Goal: Task Accomplishment & Management: Use online tool/utility

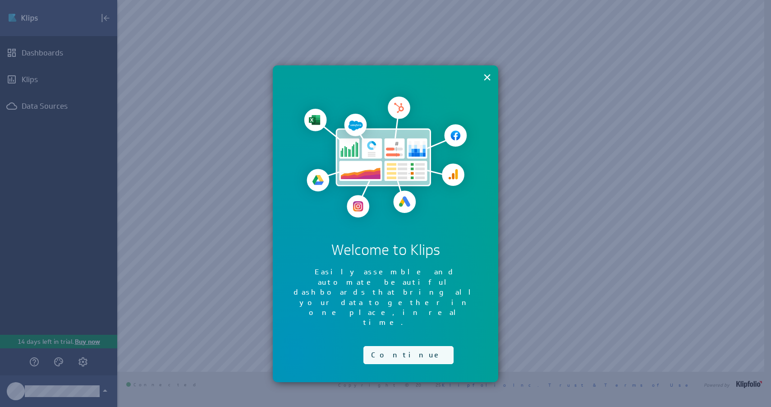
click at [387, 346] on button "Continue" at bounding box center [408, 355] width 90 height 18
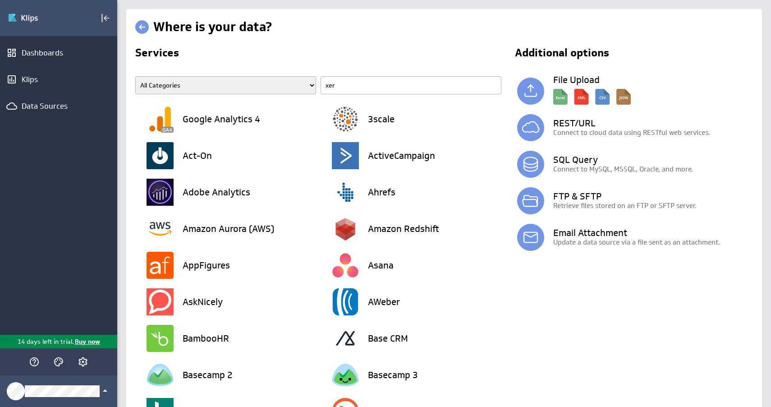
type input "xero"
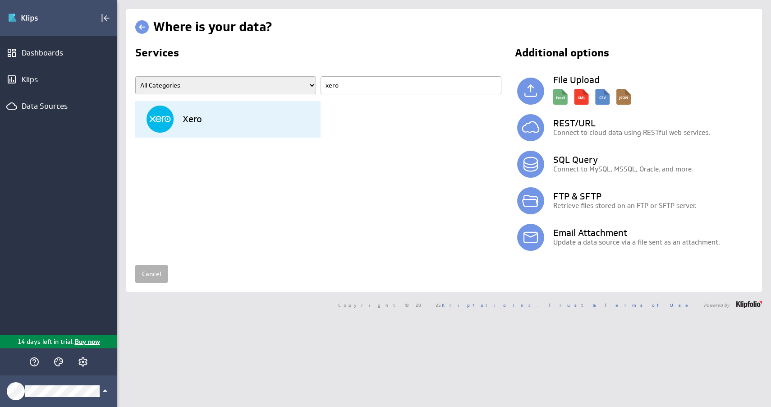
click at [235, 126] on div "Xero" at bounding box center [233, 119] width 174 height 37
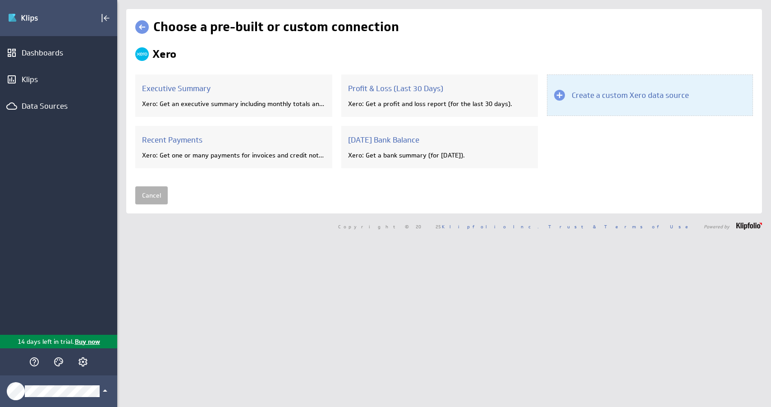
click at [584, 99] on h3 "Create a custom Xero data source" at bounding box center [630, 95] width 117 height 10
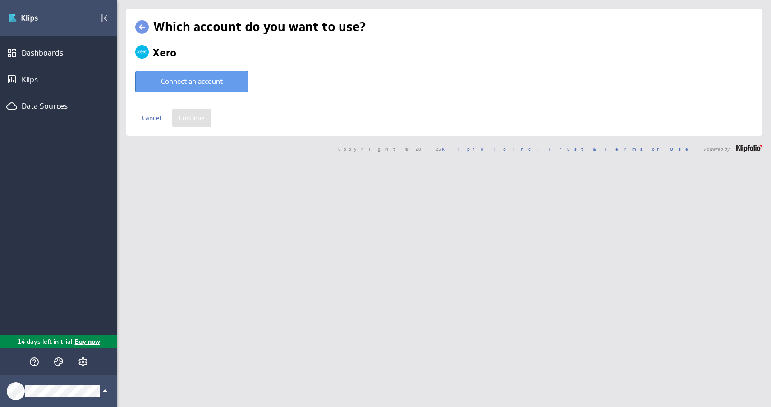
click at [204, 82] on button "Connect an account" at bounding box center [191, 82] width 113 height 22
type input "Alec @ Xero20 created Aug 28, 2025 at 9:51 AM EDT"
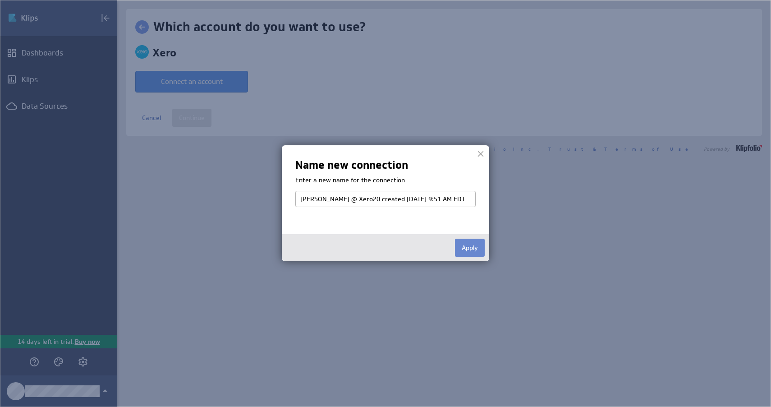
click at [471, 252] on button "Apply" at bounding box center [470, 247] width 30 height 18
select select "421c8639d0fcf85d9dfdaa1de7405abf"
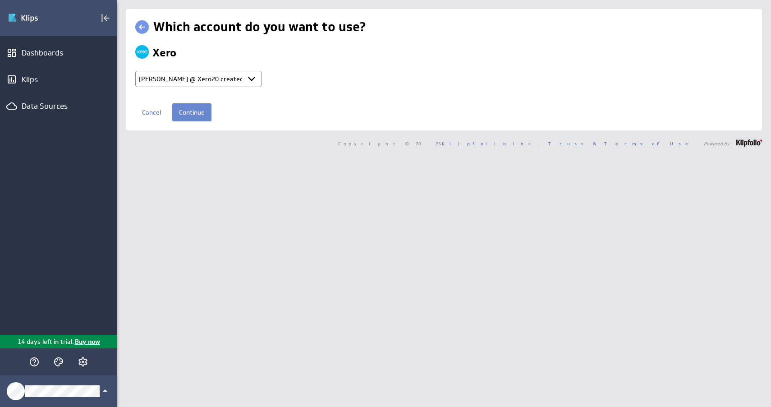
click at [190, 114] on input "Continue" at bounding box center [191, 112] width 39 height 18
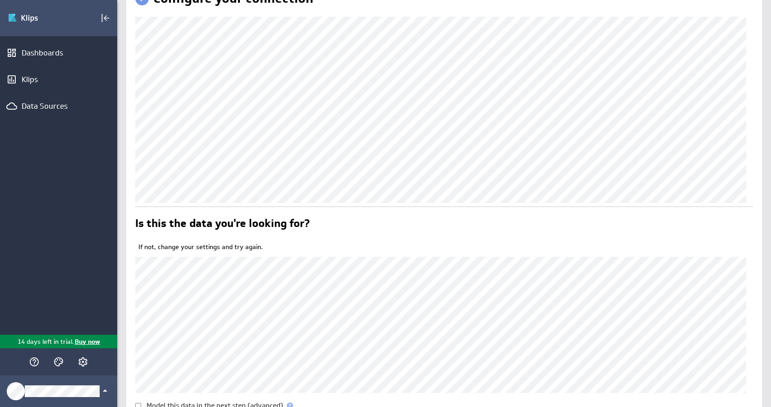
scroll to position [112, 0]
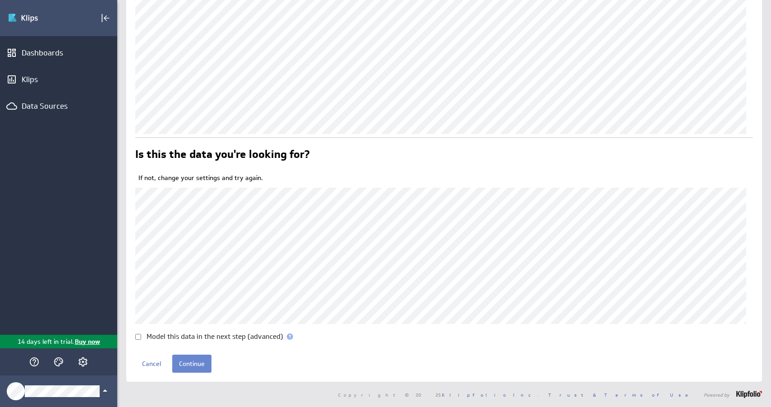
click at [194, 364] on input "Continue" at bounding box center [191, 363] width 39 height 18
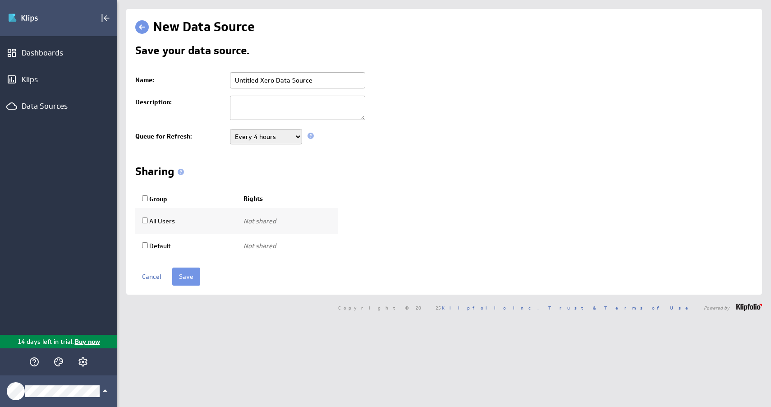
click at [258, 137] on select "Never Every minute Every 5 minutes Every 15 minutes Every 30 minutes Every hour…" at bounding box center [266, 136] width 72 height 15
select select "3600"
click at [230, 129] on select "Never Every minute Every 5 minutes Every 15 minutes Every 30 minutes Every hour…" at bounding box center [266, 136] width 72 height 15
click at [189, 281] on input "Save" at bounding box center [186, 276] width 28 height 18
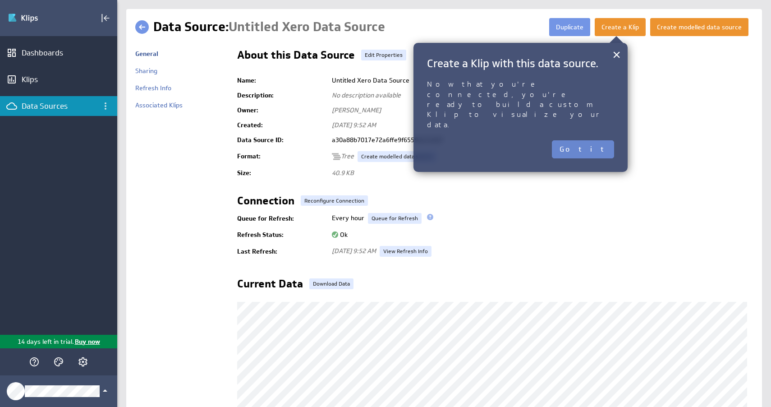
click at [596, 140] on button "Got it" at bounding box center [583, 149] width 62 height 18
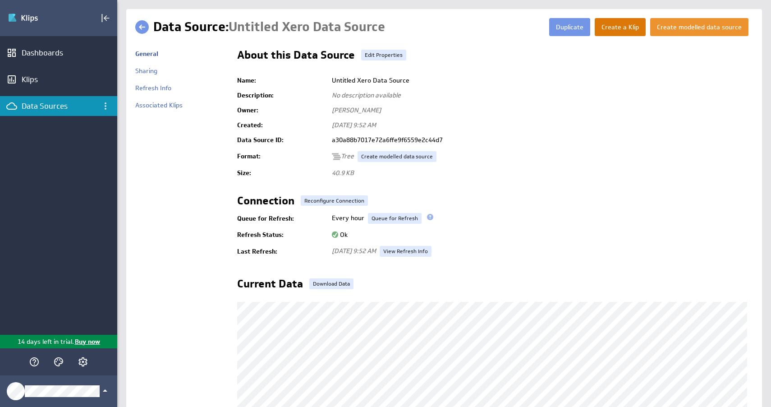
click at [616, 32] on button "Create a Klip" at bounding box center [620, 27] width 51 height 18
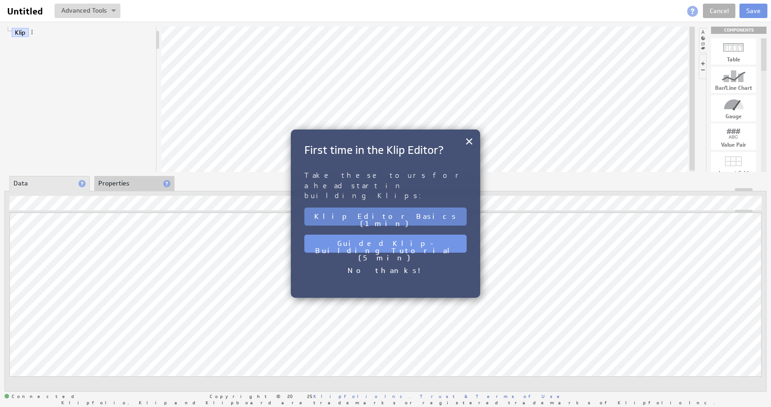
click at [388, 207] on button "Klip Editor Basics (1 min)" at bounding box center [385, 216] width 162 height 18
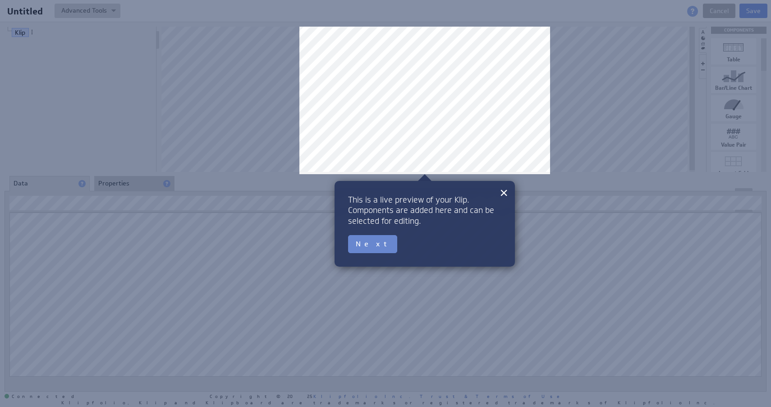
click at [361, 249] on button "Next" at bounding box center [372, 244] width 49 height 18
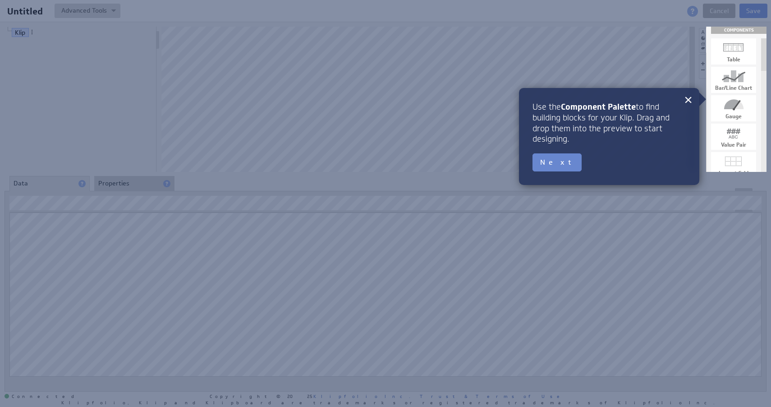
click at [549, 165] on button "Next" at bounding box center [556, 162] width 49 height 18
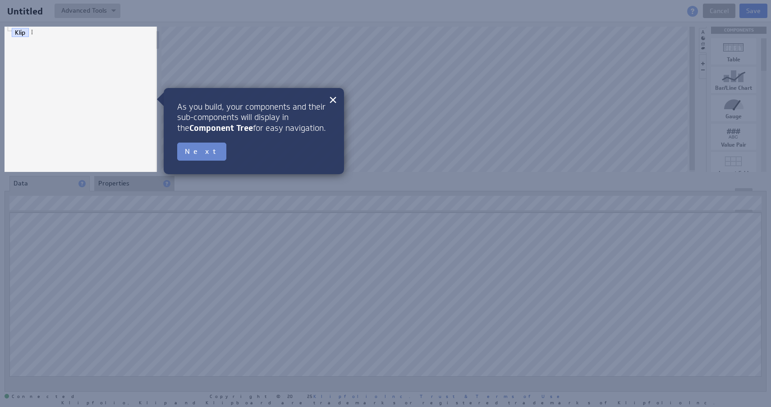
click at [195, 155] on button "Next" at bounding box center [201, 151] width 49 height 18
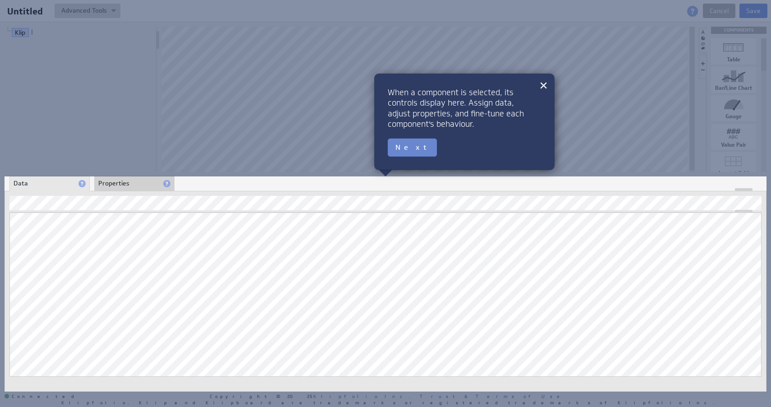
click at [404, 148] on button "Next" at bounding box center [412, 147] width 49 height 18
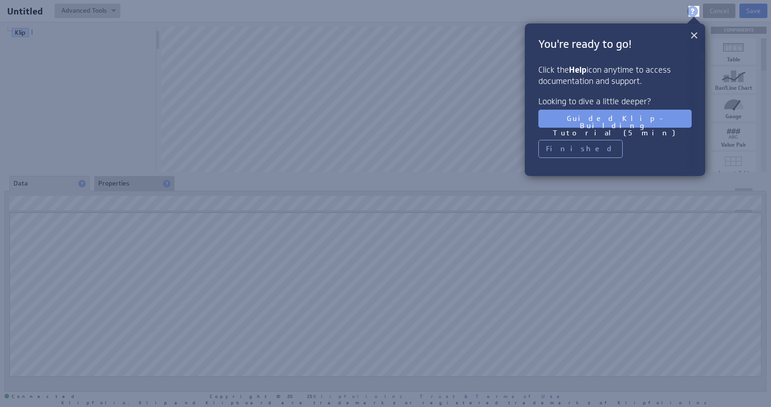
click at [695, 35] on button "×" at bounding box center [694, 35] width 9 height 18
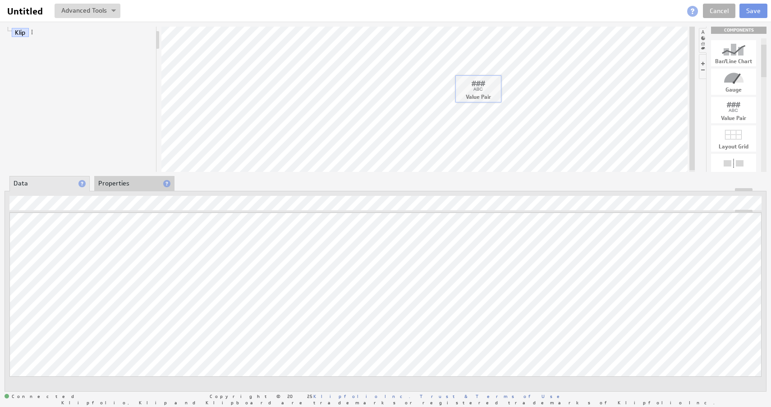
drag, startPoint x: 733, startPoint y: 111, endPoint x: 478, endPoint y: 90, distance: 256.5
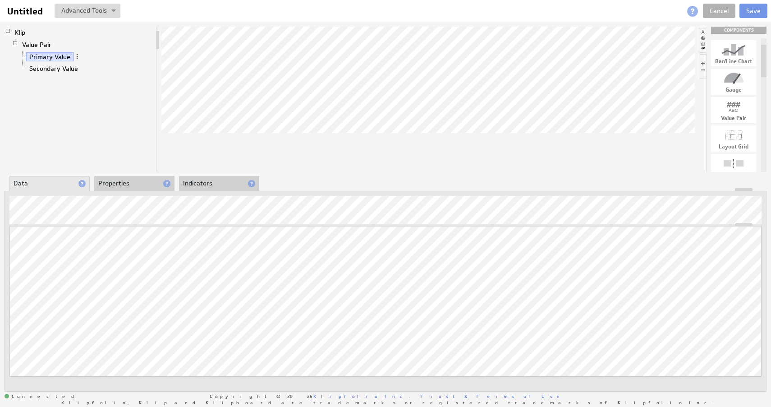
click at [77, 58] on span at bounding box center [77, 56] width 6 height 6
click at [51, 127] on div "Klip Value Pair Primary Value Secondary Value" at bounding box center [81, 99] width 152 height 145
click at [58, 58] on link "Primary Value" at bounding box center [50, 56] width 48 height 9
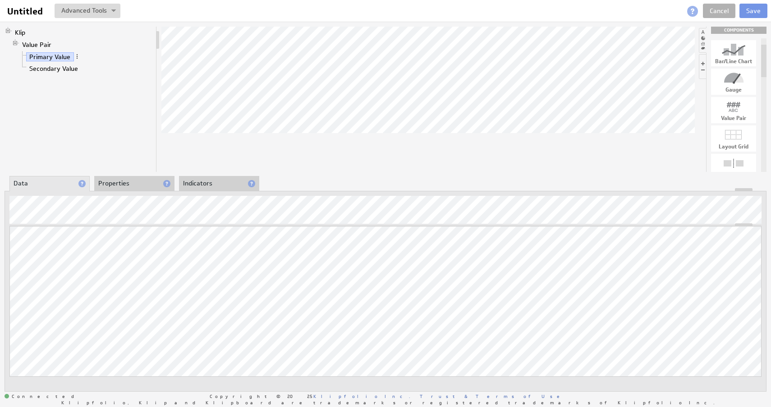
click at [140, 182] on li "Properties" at bounding box center [134, 183] width 80 height 15
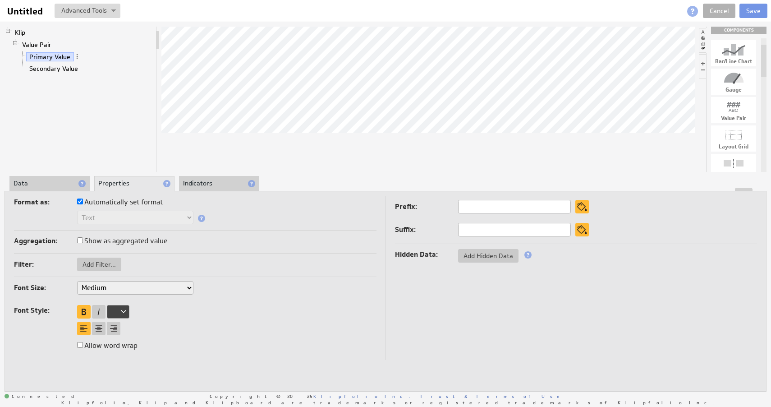
click at [232, 183] on li "Indicators" at bounding box center [219, 183] width 80 height 15
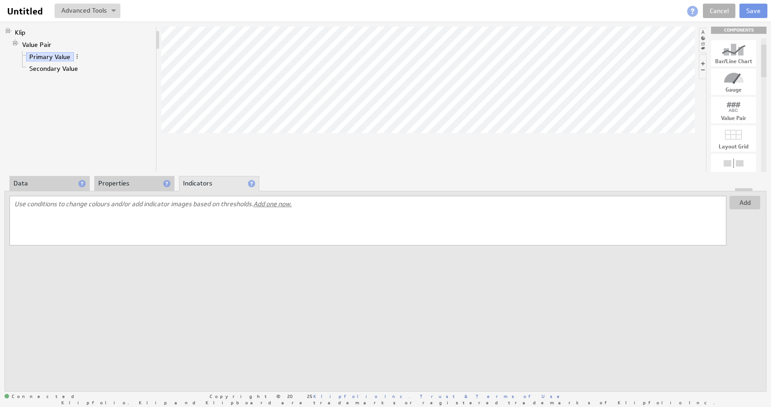
click at [39, 185] on li "Data" at bounding box center [49, 183] width 80 height 15
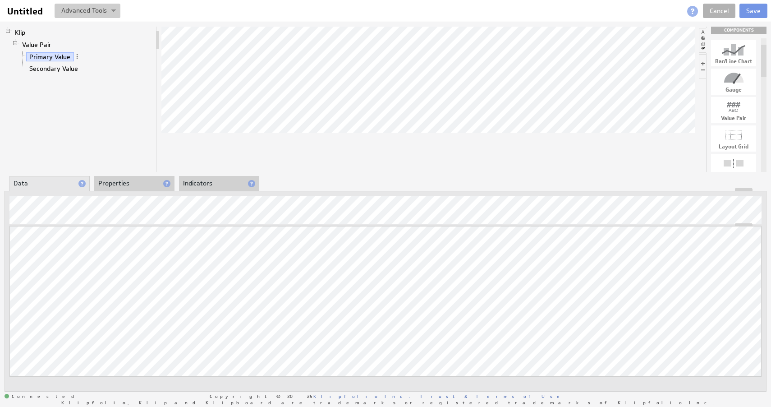
click at [114, 13] on button at bounding box center [88, 11] width 66 height 14
click at [44, 66] on link "Secondary Value" at bounding box center [53, 68] width 55 height 9
click at [56, 56] on link "Primary Value" at bounding box center [50, 56] width 48 height 9
click at [79, 132] on div "Klip Value Pair Primary Value Secondary Value" at bounding box center [81, 99] width 152 height 145
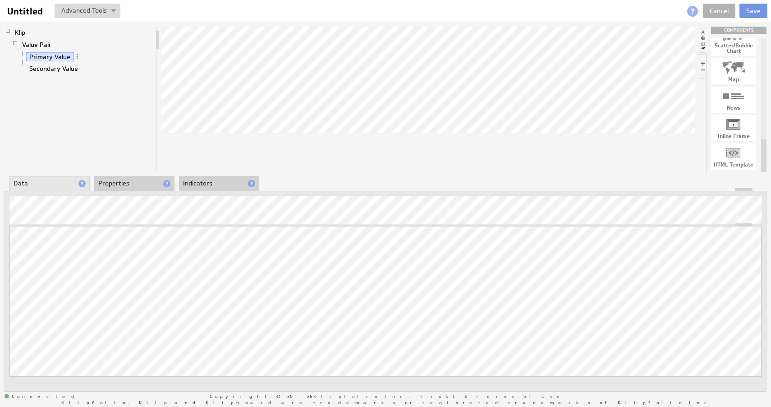
click at [128, 184] on li "Properties" at bounding box center [134, 183] width 80 height 15
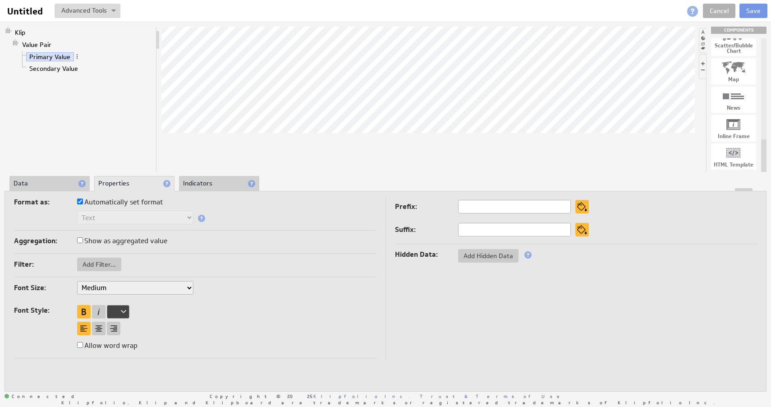
click at [45, 181] on li "Data" at bounding box center [49, 183] width 80 height 15
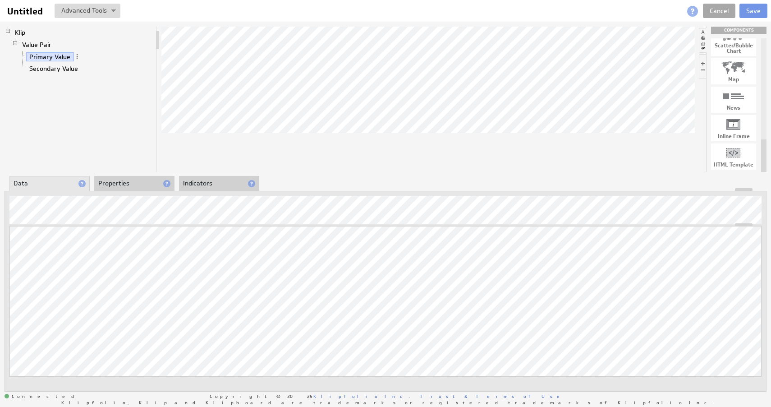
click at [723, 4] on link "Cancel" at bounding box center [719, 11] width 32 height 14
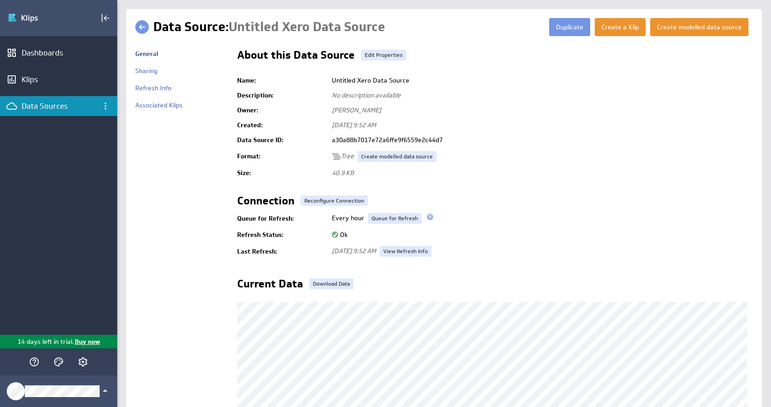
click at [56, 110] on div "Data Sources" at bounding box center [59, 106] width 74 height 10
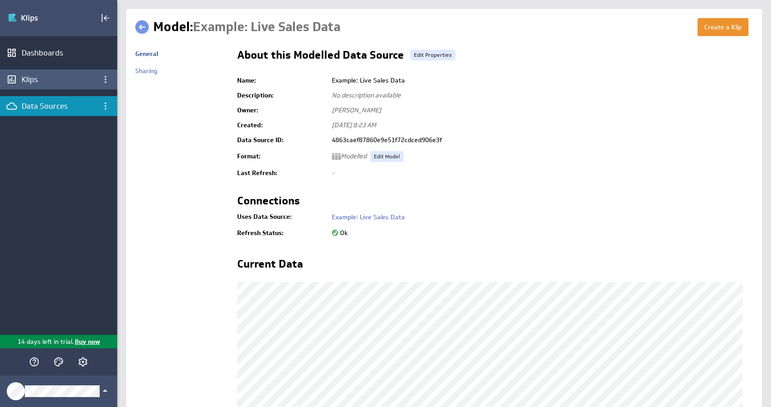
click at [66, 88] on div "Klips" at bounding box center [58, 79] width 117 height 20
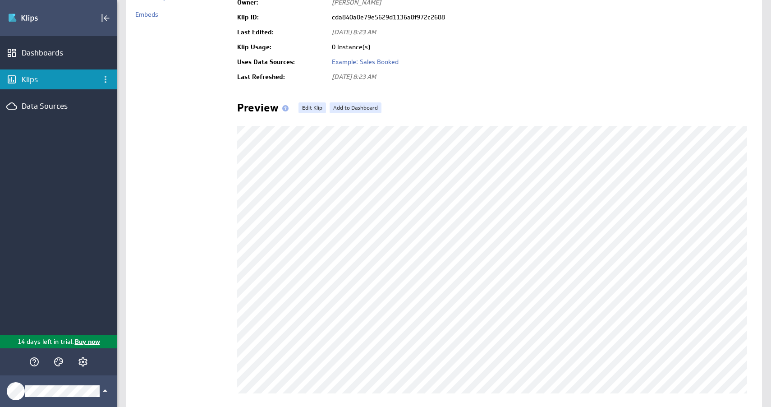
scroll to position [168, 0]
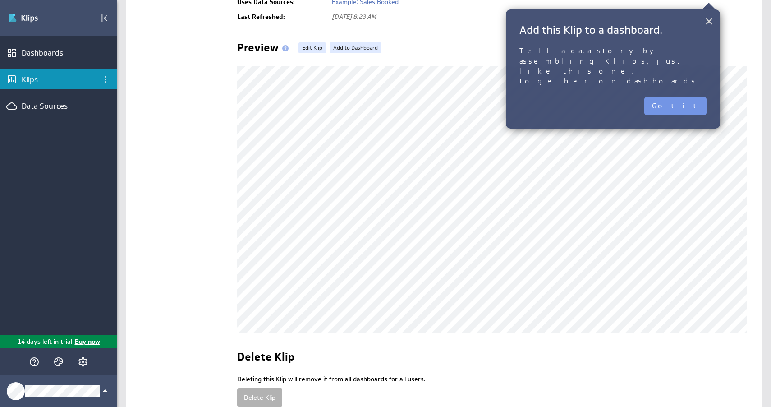
click at [709, 23] on button "×" at bounding box center [709, 21] width 9 height 18
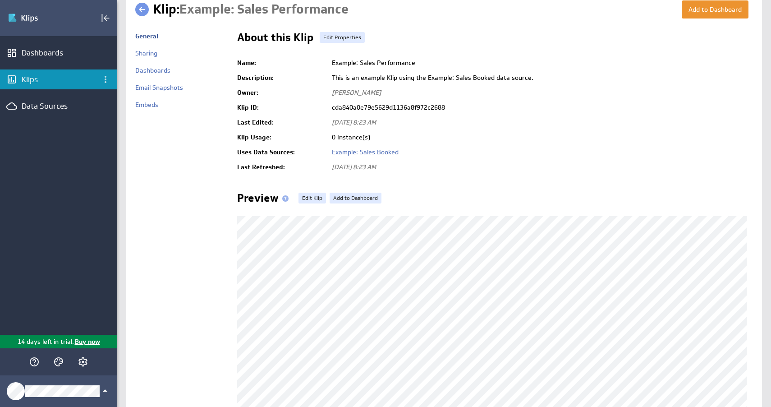
scroll to position [18, 0]
click at [382, 150] on link "Example: Sales Booked" at bounding box center [365, 151] width 67 height 8
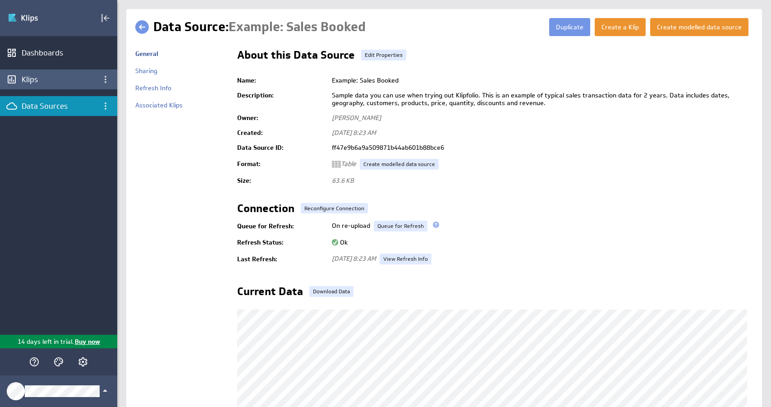
click at [59, 85] on div "Klips" at bounding box center [58, 79] width 117 height 20
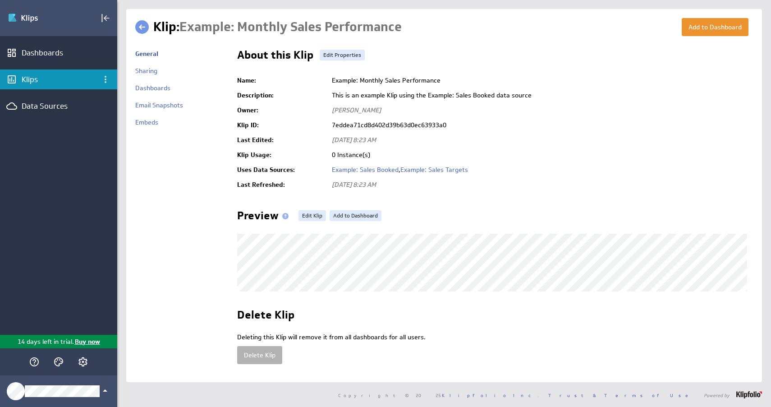
scroll to position [9, 0]
click at [137, 21] on link at bounding box center [142, 27] width 14 height 14
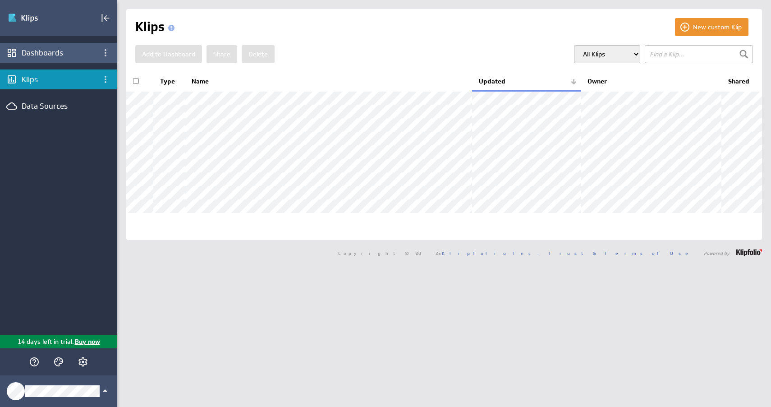
click at [75, 48] on div "Dashboards" at bounding box center [59, 53] width 74 height 10
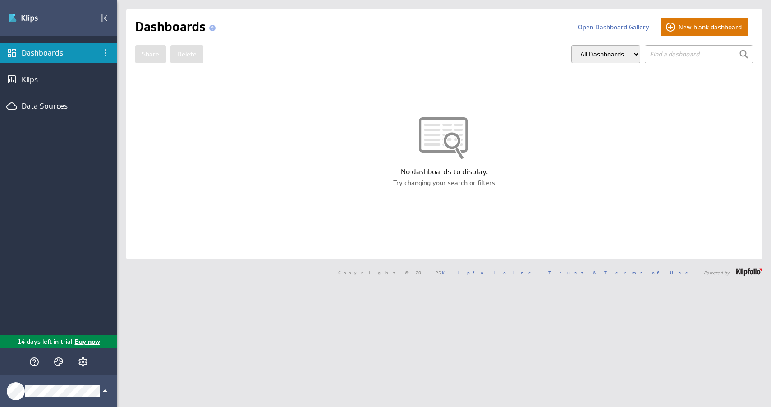
click at [729, 27] on button "New blank dashboard" at bounding box center [704, 27] width 88 height 18
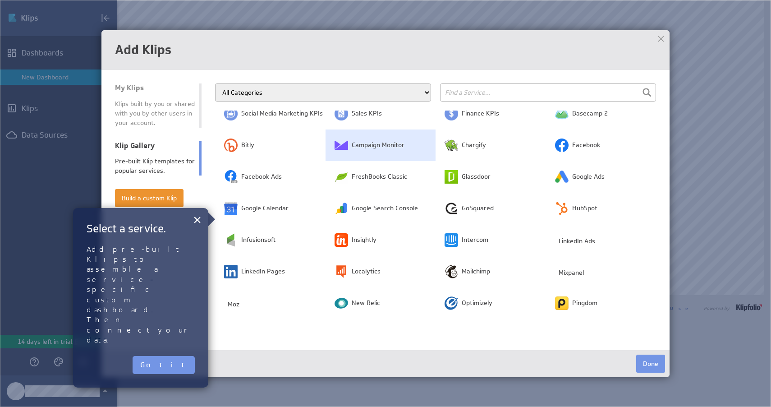
scroll to position [225, 0]
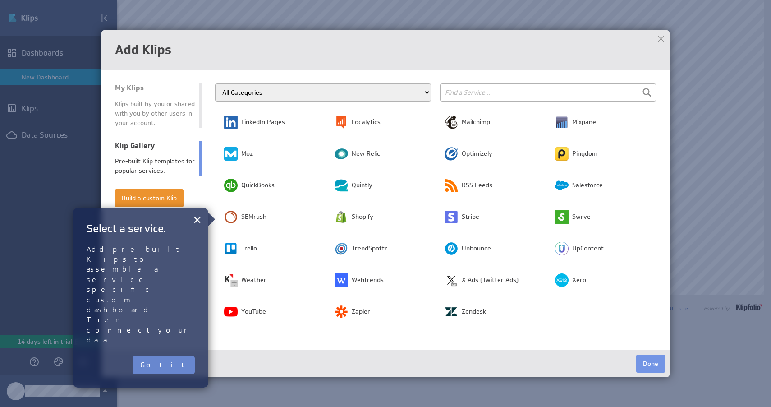
click at [183, 356] on button "Got it" at bounding box center [164, 365] width 62 height 18
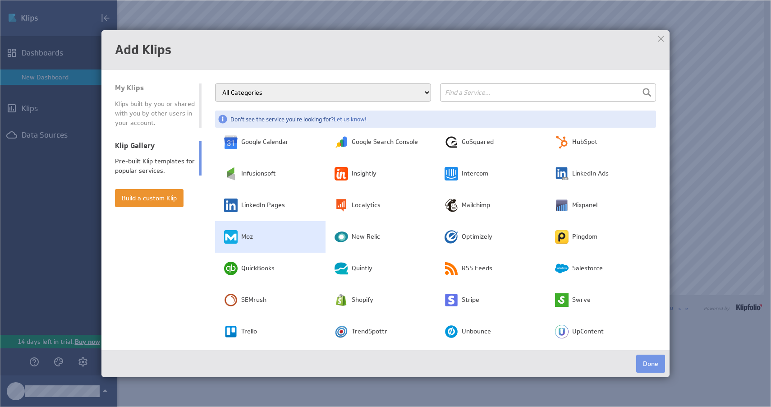
scroll to position [0, 0]
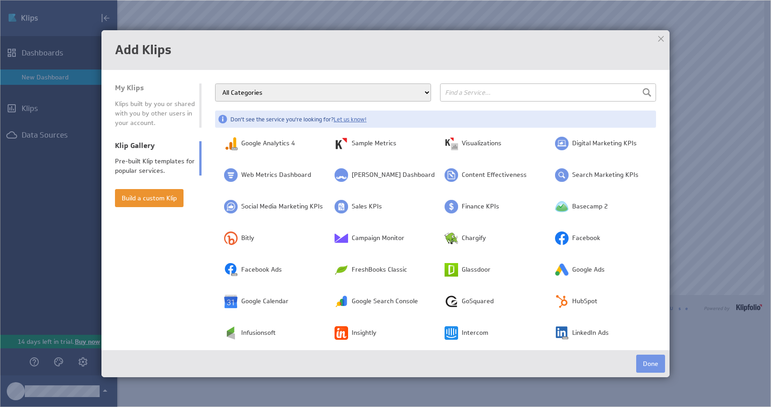
click at [659, 41] on div at bounding box center [661, 39] width 14 height 14
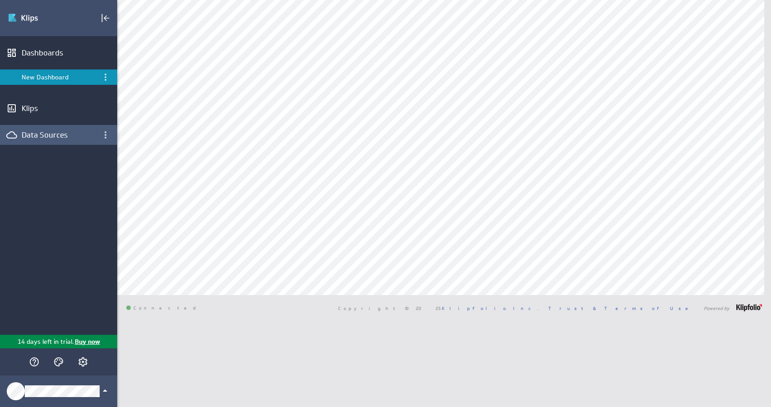
click at [52, 133] on div "Data Sources" at bounding box center [59, 135] width 74 height 10
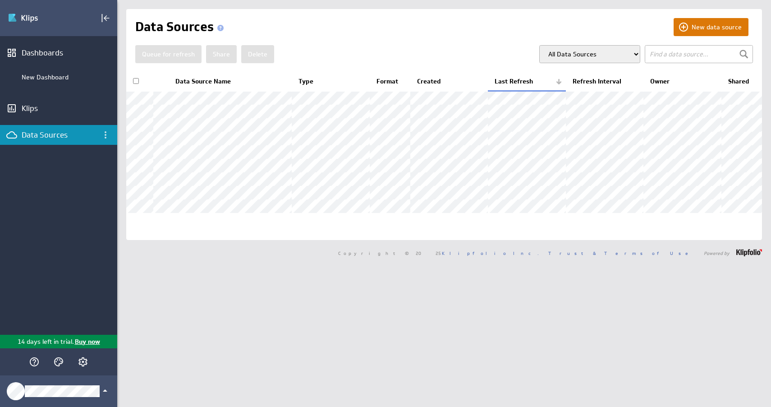
click at [713, 29] on button "New data source" at bounding box center [710, 27] width 75 height 18
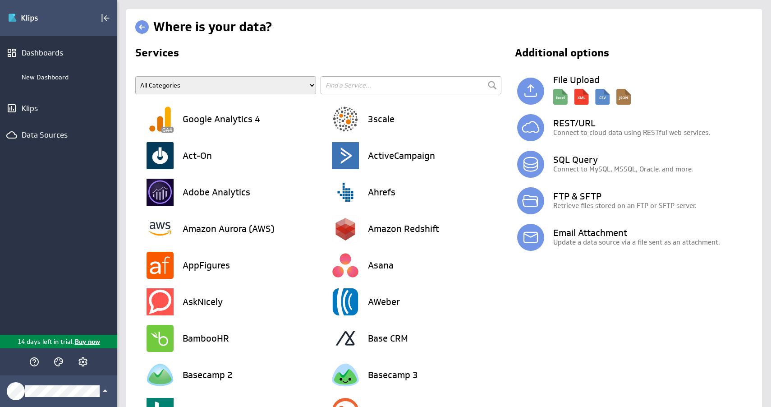
click at [305, 83] on select "All Categories Advertising Cloud Storage Customer Support Data Store E-Mail Cam…" at bounding box center [225, 85] width 181 height 18
click at [352, 77] on input "text" at bounding box center [410, 85] width 181 height 18
type input "xero"
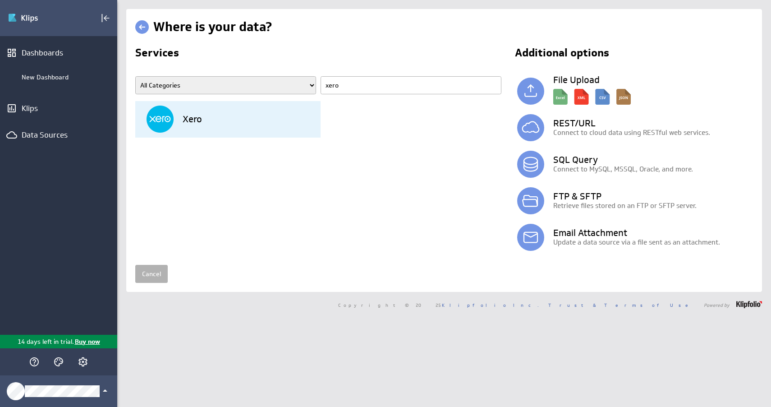
click at [282, 117] on div "Xero" at bounding box center [233, 119] width 174 height 37
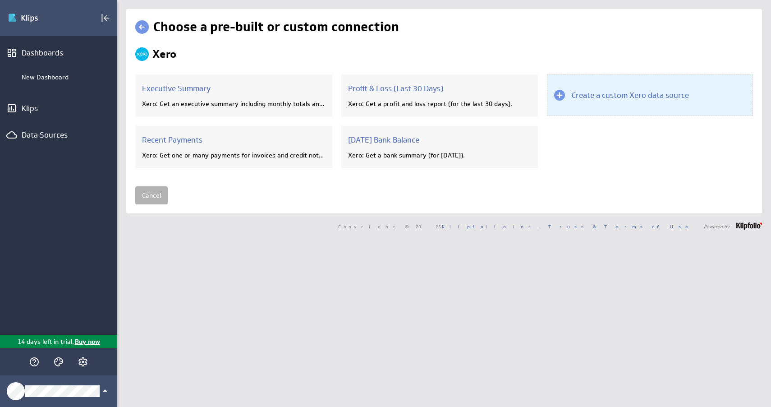
click at [624, 109] on div "Create a custom Xero data source" at bounding box center [650, 94] width 206 height 41
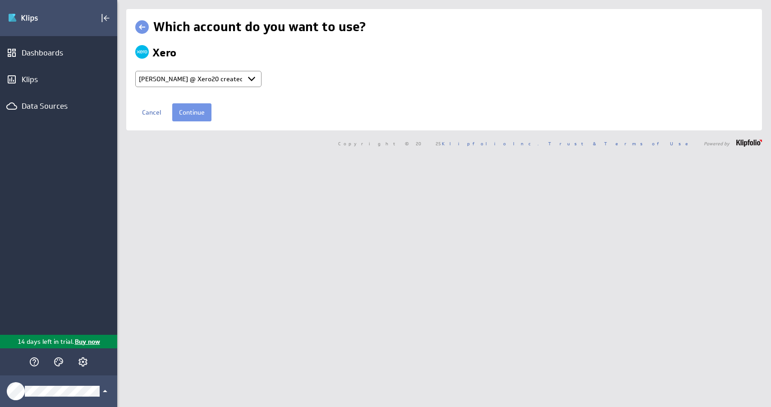
select select "421c8639d0fcf85d9dfdaa1de7405abf"
click at [191, 111] on input "Continue" at bounding box center [191, 112] width 39 height 18
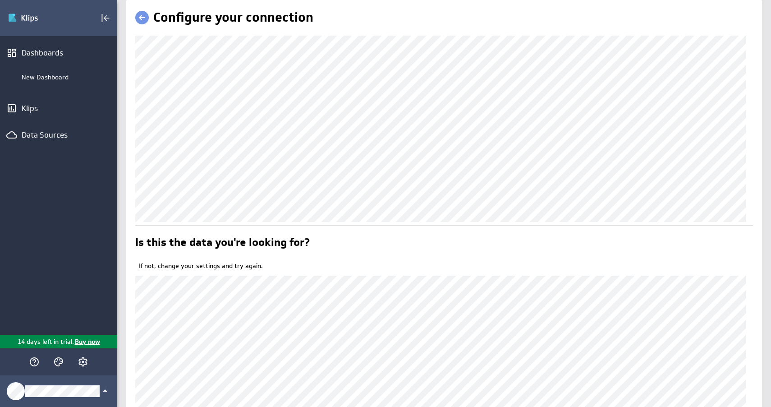
scroll to position [112, 0]
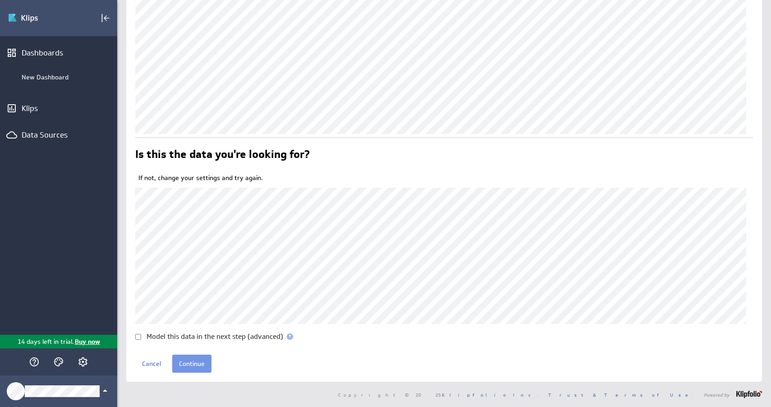
click at [167, 338] on label "Model this data in the next step (advanced)" at bounding box center [214, 336] width 137 height 7
click at [141, 338] on input "Model this data in the next step (advanced)" at bounding box center [138, 337] width 6 height 6
click at [167, 337] on label "Model this data in the next step (advanced)" at bounding box center [214, 336] width 137 height 7
click at [141, 337] on input "Model this data in the next step (advanced)" at bounding box center [138, 337] width 6 height 6
checkbox input "false"
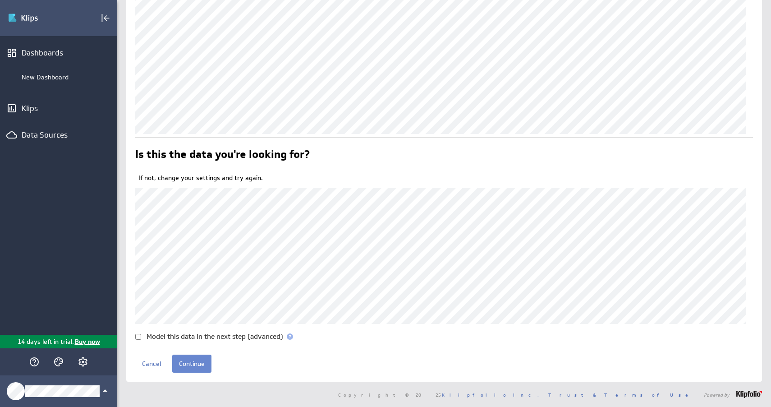
click at [188, 366] on input "Continue" at bounding box center [191, 363] width 39 height 18
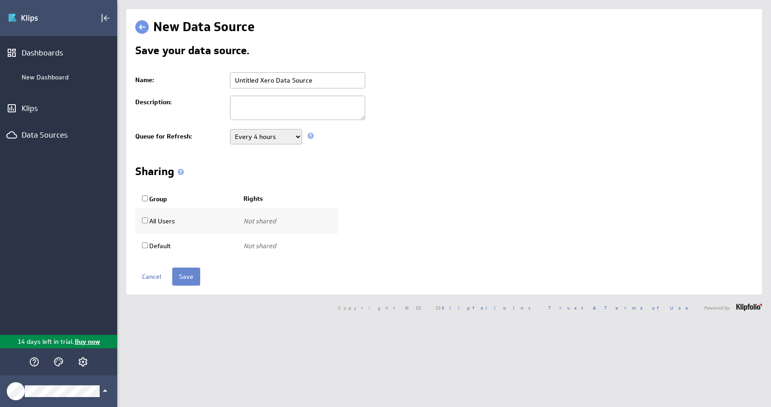
click at [176, 283] on input "Save" at bounding box center [186, 276] width 28 height 18
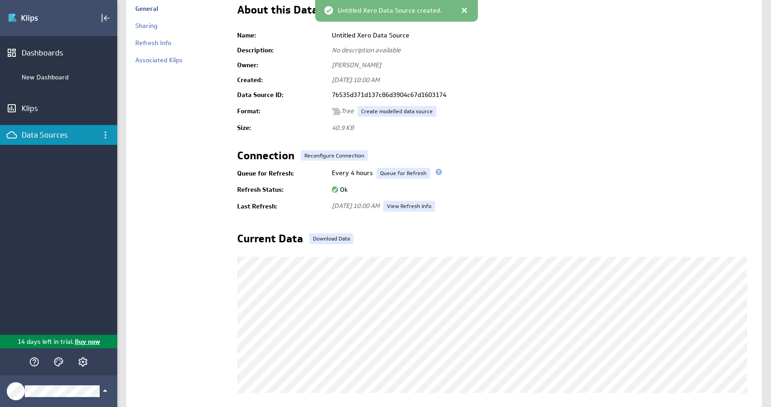
scroll to position [156, 0]
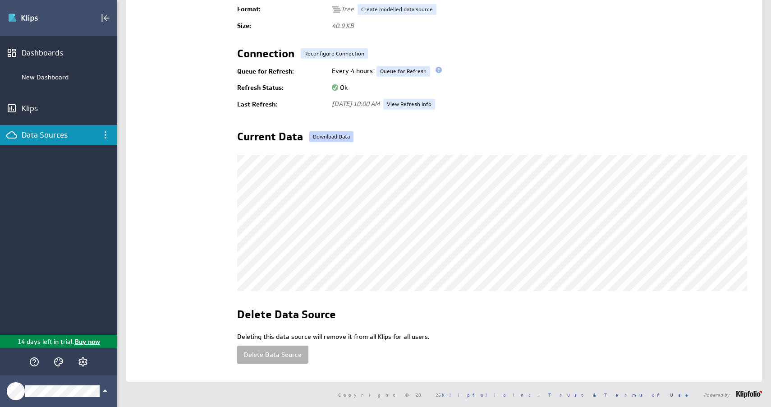
click at [327, 131] on link "Download Data" at bounding box center [331, 136] width 44 height 11
click at [509, 33] on td at bounding box center [495, 40] width 516 height 15
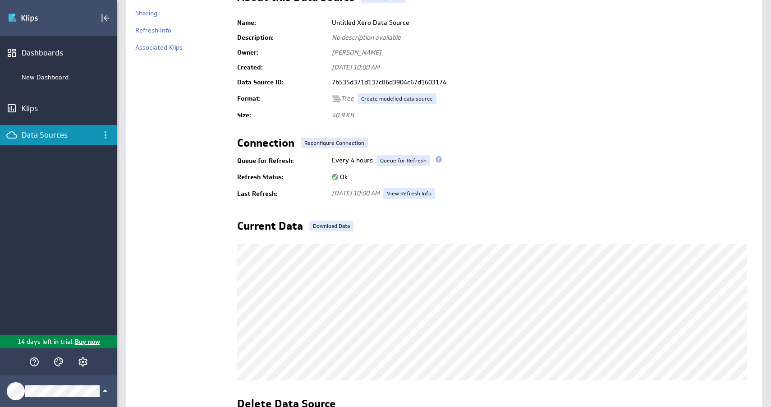
scroll to position [53, 0]
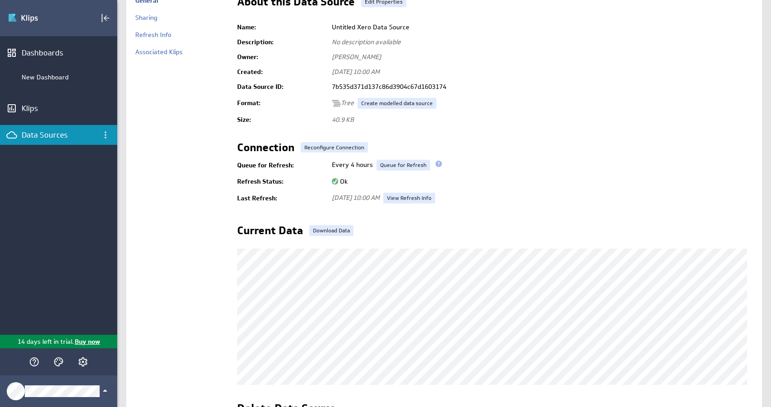
click at [346, 104] on span "Tree" at bounding box center [343, 103] width 22 height 8
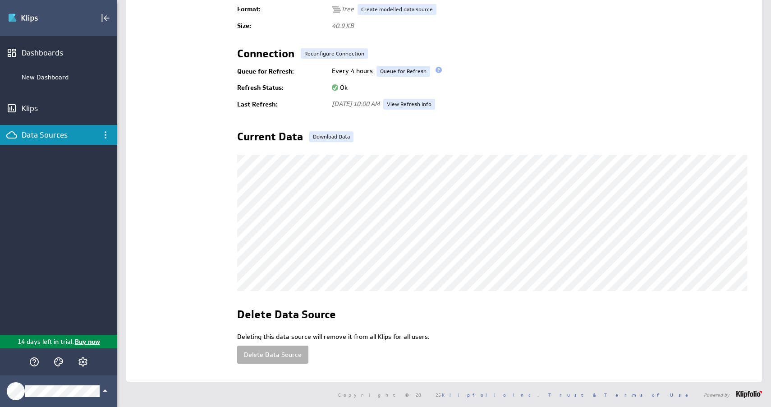
scroll to position [0, 0]
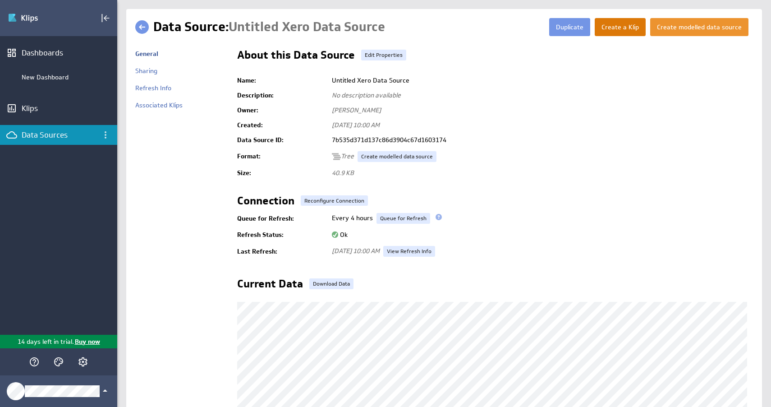
click at [624, 32] on button "Create a Klip" at bounding box center [620, 27] width 51 height 18
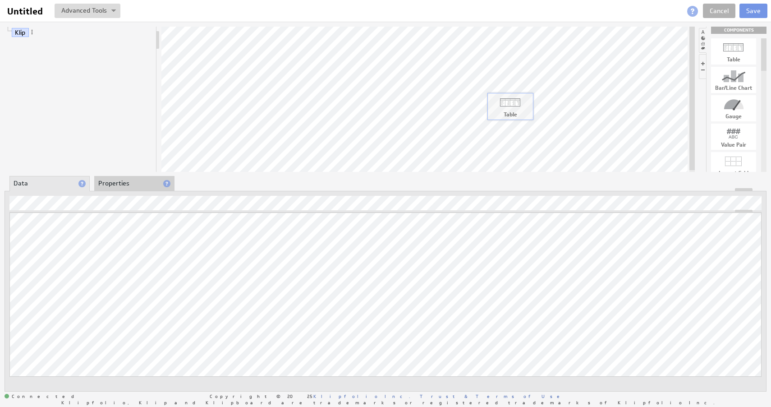
drag, startPoint x: 739, startPoint y: 51, endPoint x: 476, endPoint y: 104, distance: 268.0
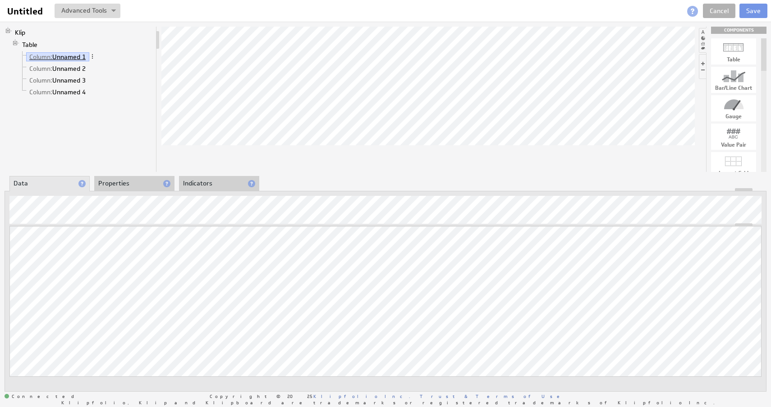
click at [75, 60] on link "Column: Unnamed 1" at bounding box center [57, 56] width 63 height 9
click at [122, 150] on div "Klip Table Column: Unnamed 1 Column: Unnamed 2 Column: Unnamed 3 Column: Unname…" at bounding box center [81, 99] width 152 height 145
click at [105, 113] on div "Klip Table Column: Unnamed 1 Column: Unnamed 2 Column: Unnamed 3 Column: Unname…" at bounding box center [81, 99] width 152 height 145
click at [719, 10] on link "Cancel" at bounding box center [719, 11] width 32 height 14
